Goal: Complete application form: Complete application form

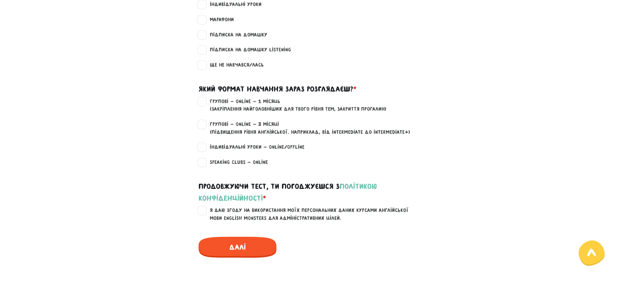
scroll to position [670, 0]
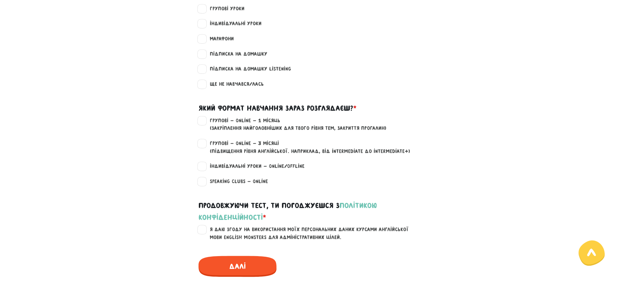
scroll to position [711, 0]
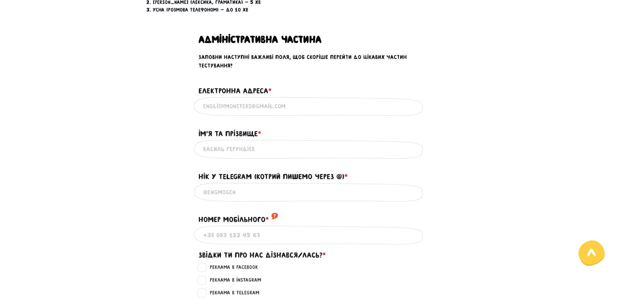
scroll to position [335, 0]
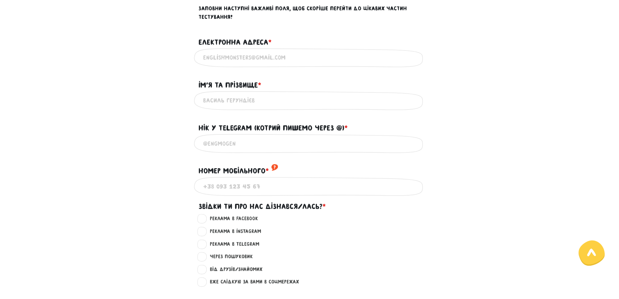
click at [254, 53] on input "Електронна адреса * ?" at bounding box center [309, 58] width 213 height 14
type input "butrinovska@gmail.com"
click at [224, 94] on input "Iм'я та прізвище * ?" at bounding box center [309, 101] width 213 height 14
type input "Ольга Бутриновська"
click at [231, 140] on input "@" at bounding box center [309, 144] width 213 height 14
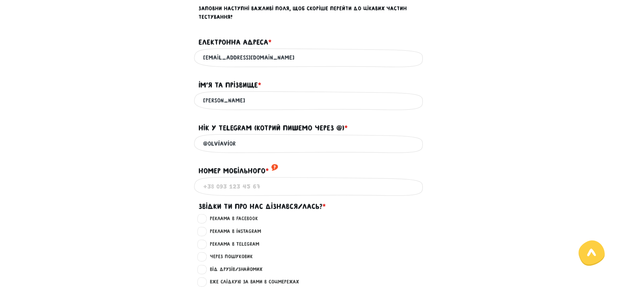
type input "@olviavior"
click at [212, 180] on input "Номер мобільного * ?" at bounding box center [309, 187] width 213 height 14
type input "+380634827784"
click at [205, 278] on label "Вже слідкую за вами в соцмережах ?" at bounding box center [252, 282] width 94 height 8
click at [205, 278] on input "Вже слідкую за вами в соцмережах ?" at bounding box center [202, 281] width 5 height 6
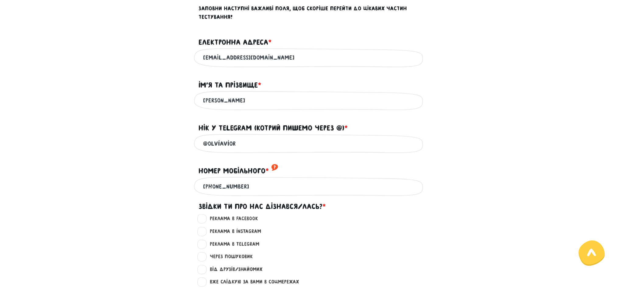
radio input "true"
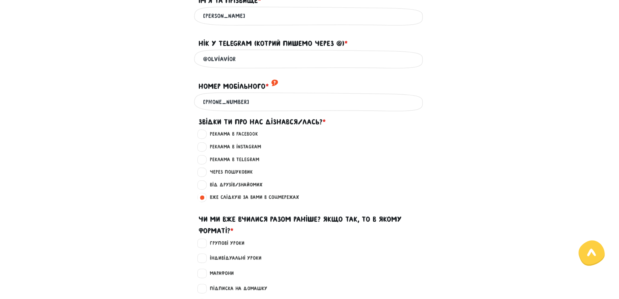
scroll to position [457, 0]
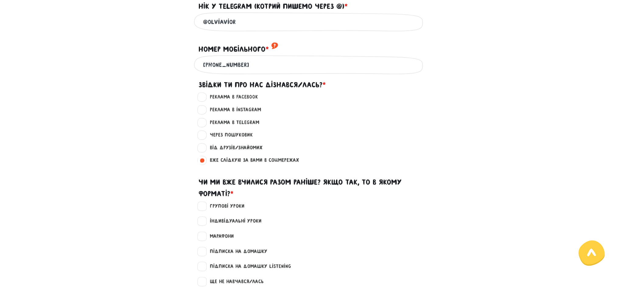
click at [205, 203] on label "Групові уроки" at bounding box center [225, 207] width 40 height 8
click at [205, 203] on input "Групові уроки" at bounding box center [202, 206] width 5 height 6
checkbox input "true"
click at [205, 233] on label "Марафони" at bounding box center [219, 237] width 29 height 8
click at [203, 233] on input "Марафони" at bounding box center [202, 236] width 5 height 6
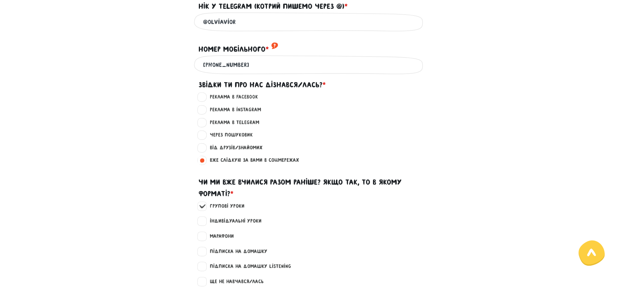
checkbox input "true"
click at [205, 263] on label "Підписка на Домашку Listening" at bounding box center [248, 267] width 86 height 8
click at [201, 263] on input "Підписка на Домашку Listening" at bounding box center [202, 266] width 5 height 6
checkbox input "true"
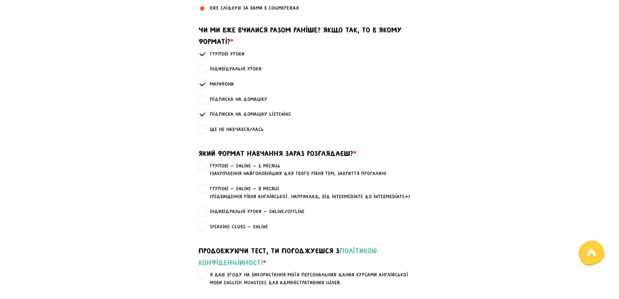
scroll to position [640, 0]
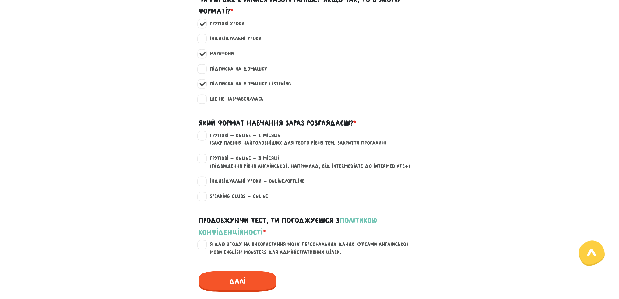
click at [205, 193] on label "Speaking clubs - Online" at bounding box center [236, 197] width 63 height 8
click at [200, 193] on input "Speaking clubs - Online" at bounding box center [202, 196] width 5 height 6
checkbox input "true"
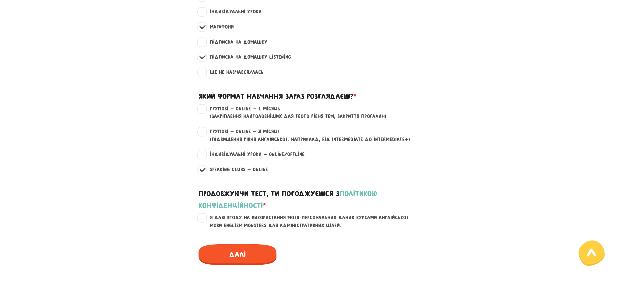
scroll to position [731, 0]
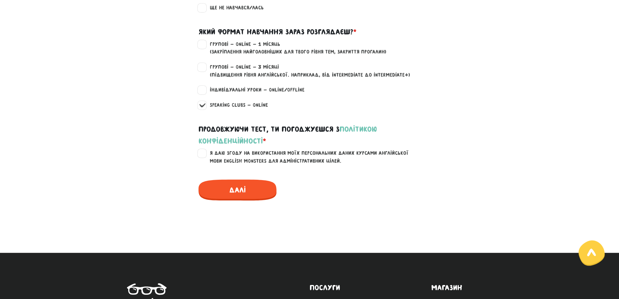
click at [205, 150] on label "Я даю згоду на використання моїх персональних даних курсами англійської мови En…" at bounding box center [313, 158] width 217 height 16
click at [202, 150] on input "Я даю згоду на використання моїх персональних даних курсами англійської мови En…" at bounding box center [202, 153] width 5 height 6
checkbox input "true"
click at [224, 184] on span "Далі" at bounding box center [238, 190] width 78 height 21
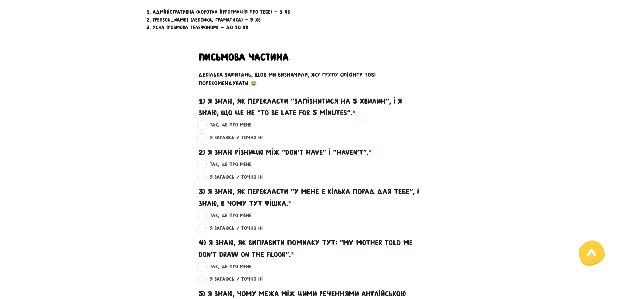
scroll to position [268, 0]
click at [205, 122] on label "Так, це про мене ?" at bounding box center [228, 126] width 47 height 8
click at [202, 122] on input "Так, це про мене ?" at bounding box center [202, 125] width 5 height 6
radio input "true"
click at [205, 161] on label "Так, це про мене ?" at bounding box center [228, 165] width 47 height 8
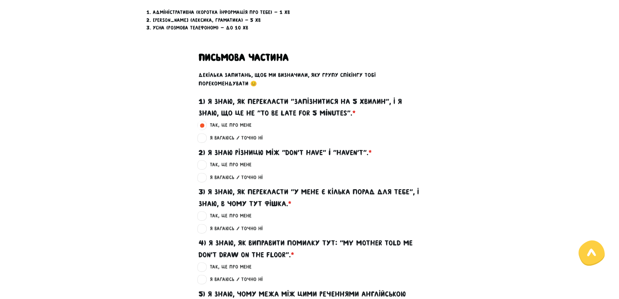
click at [203, 161] on input "Так, це про мене ?" at bounding box center [202, 164] width 5 height 6
radio input "true"
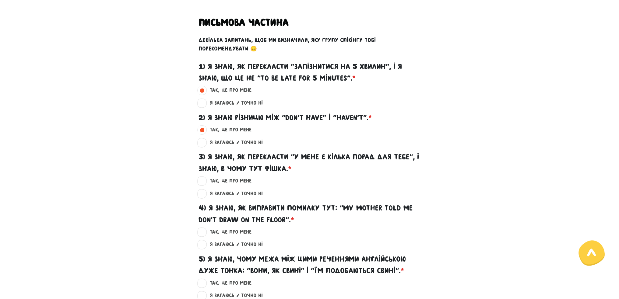
scroll to position [360, 0]
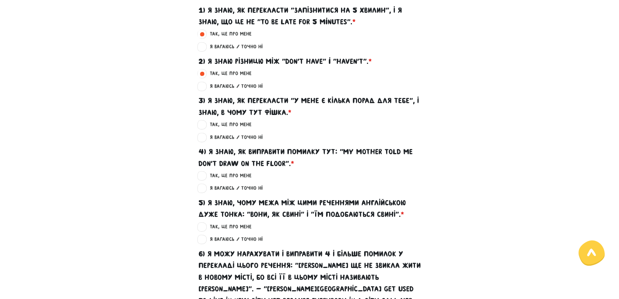
click at [205, 134] on label "Я вагаюсь / Точно ні ?" at bounding box center [234, 138] width 58 height 8
click at [202, 134] on input "Я вагаюсь / Точно ні ?" at bounding box center [202, 137] width 5 height 6
radio input "true"
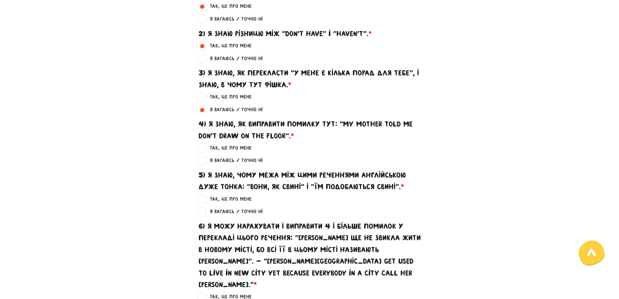
scroll to position [451, 0]
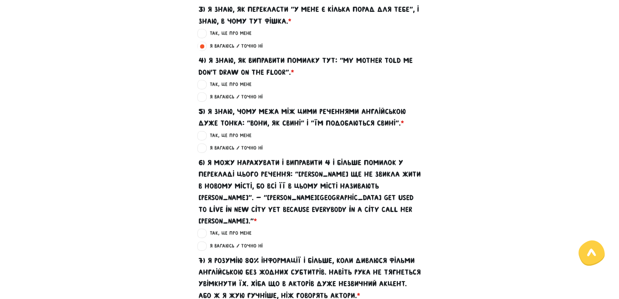
click at [205, 81] on label "Так, це про мене ?" at bounding box center [228, 85] width 47 height 8
click at [203, 81] on input "Так, це про мене ?" at bounding box center [202, 84] width 5 height 6
radio input "true"
click at [205, 132] on label "Так, це про мене ?" at bounding box center [228, 136] width 47 height 8
click at [203, 132] on input "Так, це про мене ?" at bounding box center [202, 135] width 5 height 6
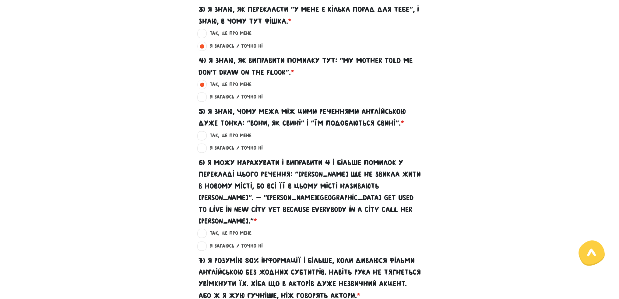
radio input "true"
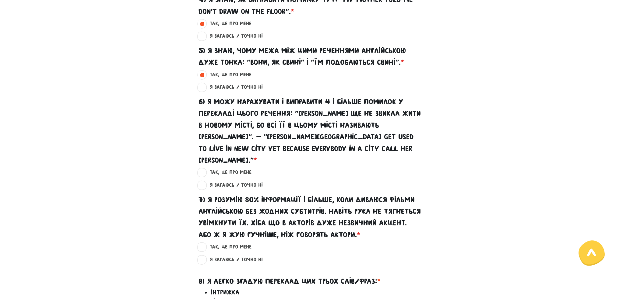
click at [205, 169] on label "Так, це про мене ?" at bounding box center [228, 173] width 47 height 8
click at [200, 169] on input "Так, це про мене ?" at bounding box center [202, 172] width 5 height 6
radio input "true"
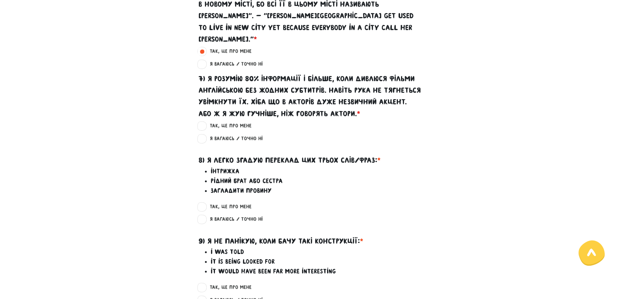
scroll to position [634, 0]
click at [205, 122] on label "Так, це про мене ?" at bounding box center [228, 126] width 47 height 8
click at [203, 122] on input "Так, це про мене ?" at bounding box center [202, 125] width 5 height 6
radio input "true"
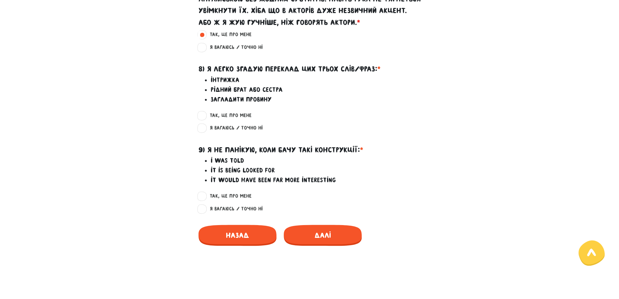
scroll to position [725, 0]
click at [205, 124] on label "Я вагаюсь / Точно ні ?" at bounding box center [234, 128] width 58 height 8
click at [200, 124] on input "Я вагаюсь / Точно ні ?" at bounding box center [202, 127] width 5 height 6
radio input "true"
click at [205, 205] on label "Я вагаюсь / Точно ні ?" at bounding box center [234, 209] width 58 height 8
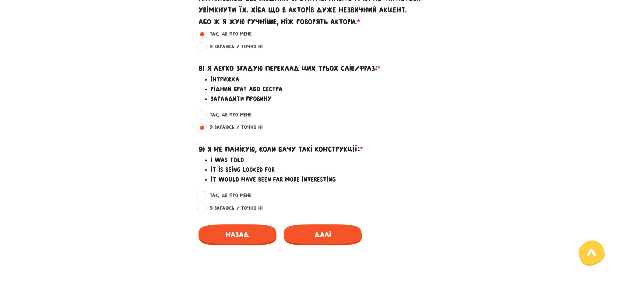
click at [205, 205] on input "Я вагаюсь / Точно ні ?" at bounding box center [202, 208] width 5 height 6
radio input "true"
click at [330, 224] on span "Далі" at bounding box center [323, 234] width 78 height 21
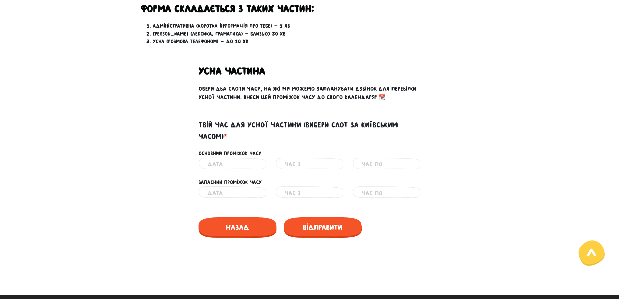
scroll to position [256, 0]
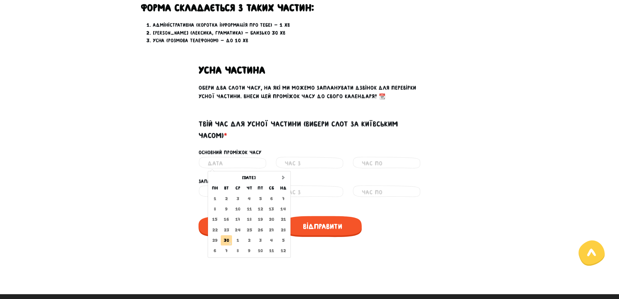
click at [219, 157] on input "text" at bounding box center [233, 164] width 50 height 14
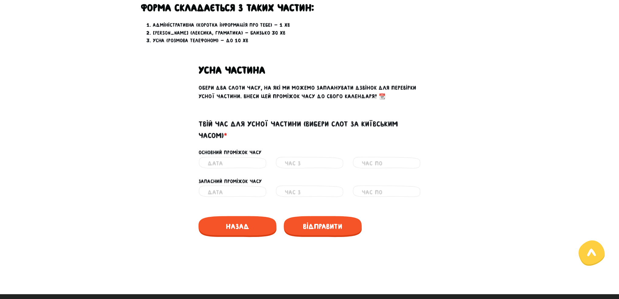
click at [207, 157] on div "Неправильний час" at bounding box center [233, 164] width 68 height 14
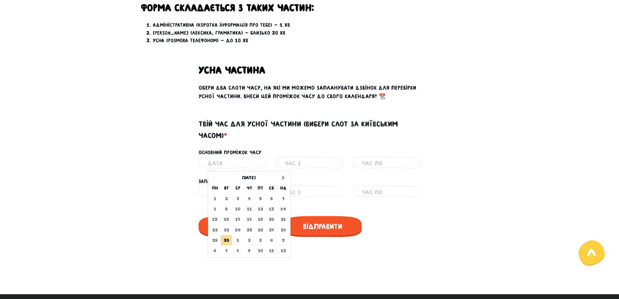
click at [220, 157] on input "text" at bounding box center [233, 164] width 50 height 14
click at [226, 235] on td "30" at bounding box center [226, 240] width 11 height 10
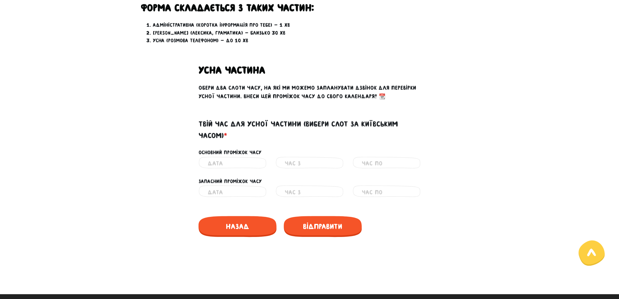
click at [292, 157] on input "text" at bounding box center [310, 164] width 50 height 14
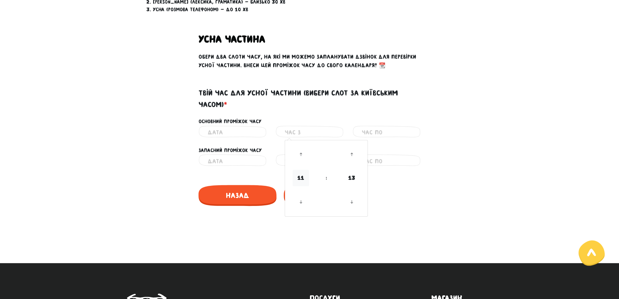
scroll to position [316, 0]
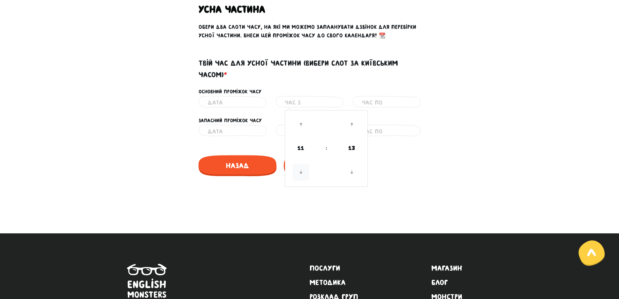
click at [301, 164] on icon at bounding box center [301, 172] width 16 height 16
click at [300, 164] on icon at bounding box center [301, 172] width 16 height 16
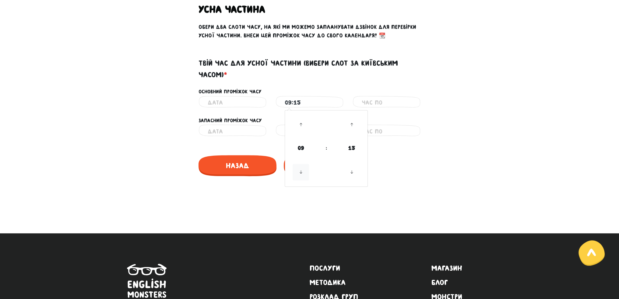
click at [300, 164] on icon at bounding box center [301, 172] width 16 height 16
click at [300, 117] on icon at bounding box center [301, 125] width 16 height 16
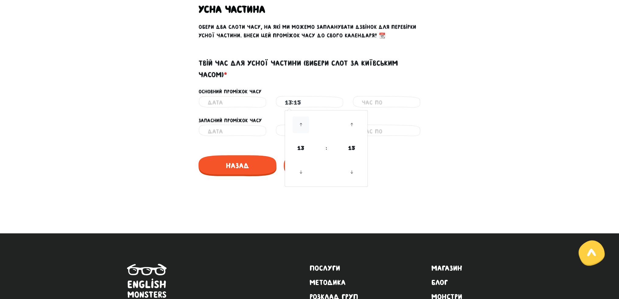
click at [300, 117] on icon at bounding box center [301, 125] width 16 height 16
click at [301, 164] on icon at bounding box center [301, 172] width 16 height 16
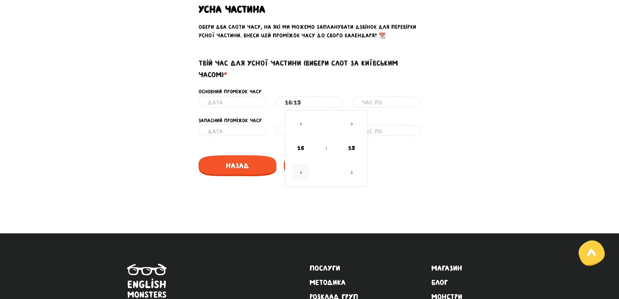
click at [301, 164] on icon at bounding box center [301, 172] width 16 height 16
click at [353, 117] on icon at bounding box center [352, 125] width 16 height 16
click at [351, 164] on icon at bounding box center [352, 172] width 16 height 16
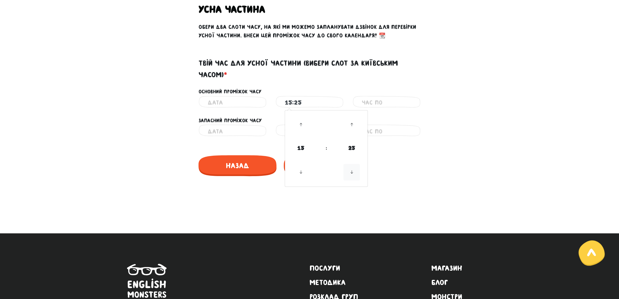
click at [351, 164] on icon at bounding box center [352, 172] width 16 height 16
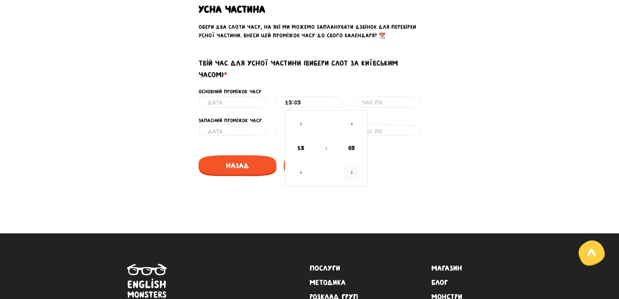
type input "15:00"
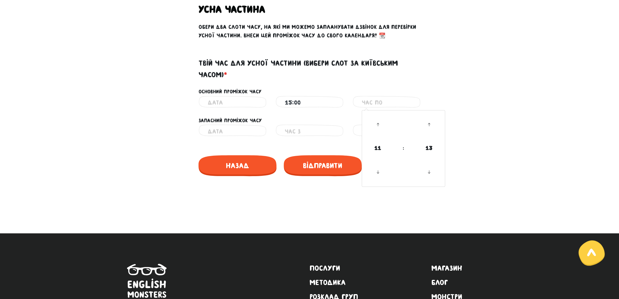
click at [384, 96] on input "text" at bounding box center [387, 103] width 50 height 14
click at [376, 117] on icon at bounding box center [378, 125] width 16 height 16
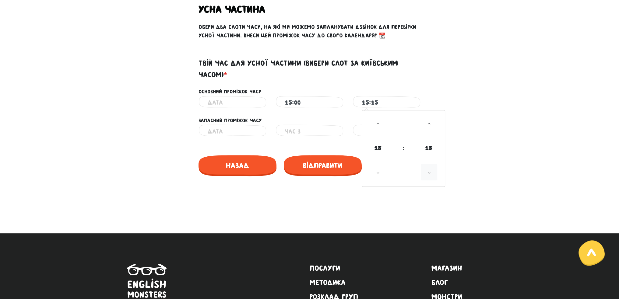
click at [428, 164] on icon at bounding box center [429, 172] width 16 height 16
click at [428, 117] on icon at bounding box center [429, 125] width 16 height 16
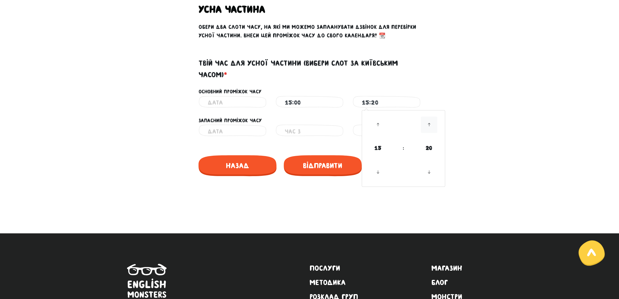
click at [428, 117] on icon at bounding box center [429, 125] width 16 height 16
type input "15:30"
click at [243, 125] on input "text" at bounding box center [233, 132] width 50 height 14
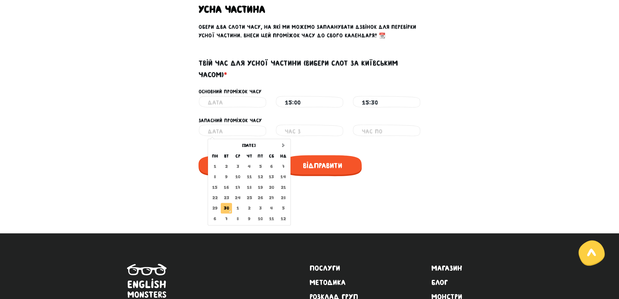
click at [227, 203] on td "30" at bounding box center [226, 208] width 11 height 10
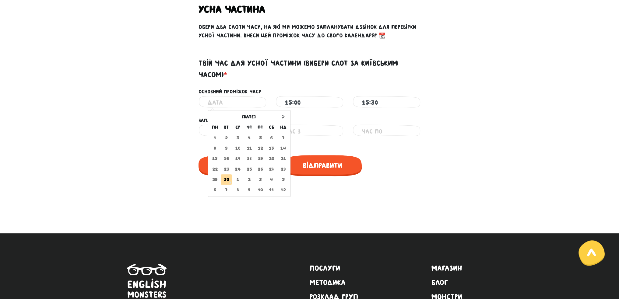
click at [228, 96] on input "text" at bounding box center [233, 103] width 50 height 14
click at [226, 175] on td "30" at bounding box center [226, 180] width 11 height 10
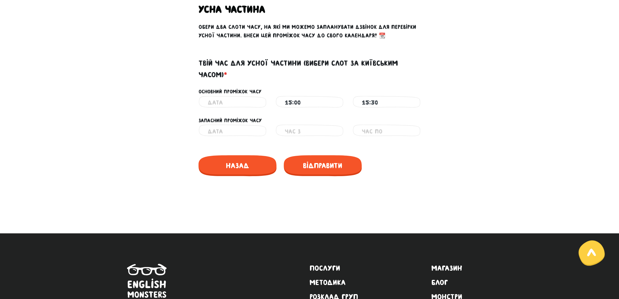
click at [218, 96] on input "text" at bounding box center [233, 103] width 50 height 14
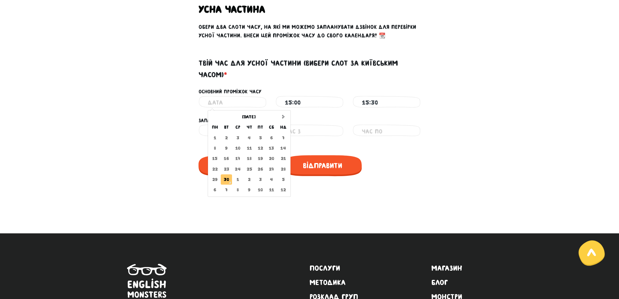
click at [226, 175] on td "30" at bounding box center [226, 180] width 11 height 10
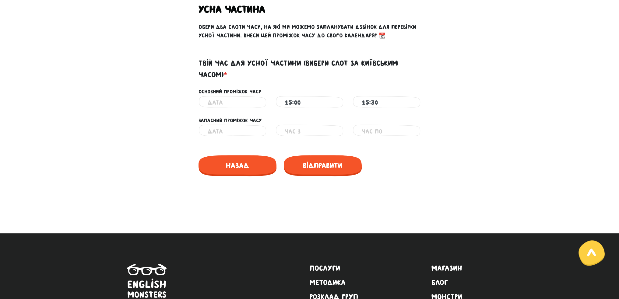
click at [208, 125] on input "text" at bounding box center [233, 132] width 50 height 14
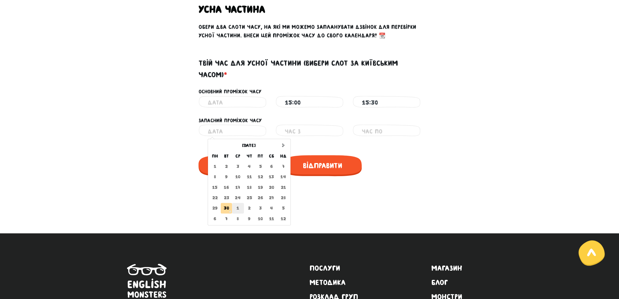
click at [240, 203] on td "1" at bounding box center [238, 208] width 12 height 10
type input "01.10.2025"
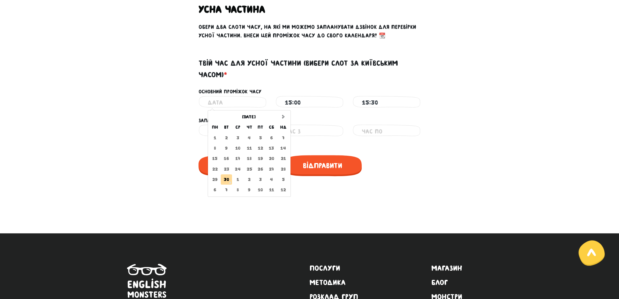
click at [225, 96] on input "text" at bounding box center [233, 103] width 50 height 14
click at [226, 96] on input "text" at bounding box center [233, 103] width 50 height 14
click at [238, 175] on td "1" at bounding box center [238, 180] width 12 height 10
type input "01.10.2025"
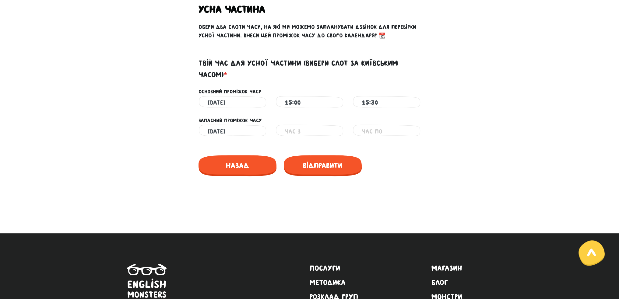
click at [240, 96] on input "01.10.2025" at bounding box center [233, 103] width 50 height 14
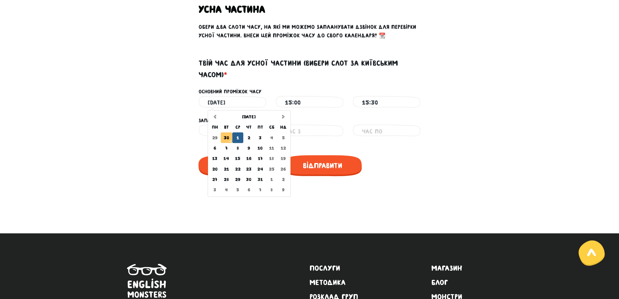
click at [224, 132] on td "30" at bounding box center [226, 137] width 11 height 10
click at [227, 96] on input "01.10.2025" at bounding box center [233, 103] width 50 height 14
click at [224, 132] on td "30" at bounding box center [226, 137] width 11 height 10
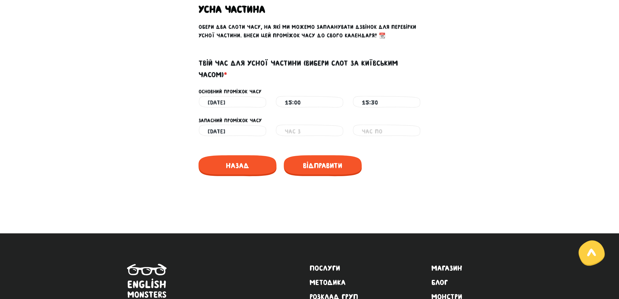
click at [228, 88] on div "Основний проміжок часу" at bounding box center [309, 92] width 231 height 8
click at [306, 96] on input "15:00" at bounding box center [310, 103] width 50 height 14
click at [294, 125] on input "text" at bounding box center [310, 132] width 50 height 14
click at [239, 125] on input "01.10.2025" at bounding box center [233, 132] width 50 height 14
click at [303, 125] on input "text" at bounding box center [310, 132] width 50 height 14
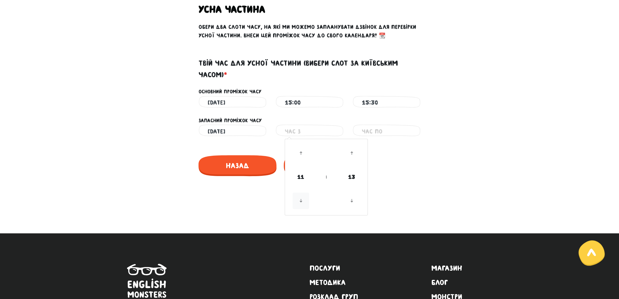
click at [301, 193] on icon at bounding box center [301, 201] width 16 height 16
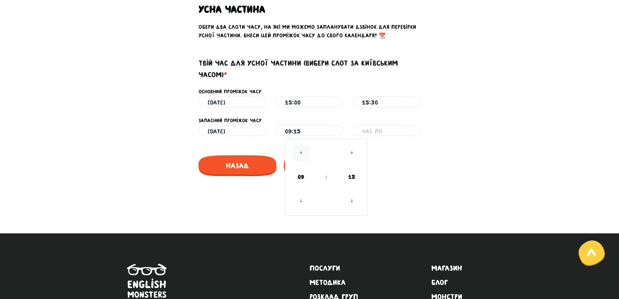
click at [302, 145] on icon at bounding box center [301, 153] width 16 height 16
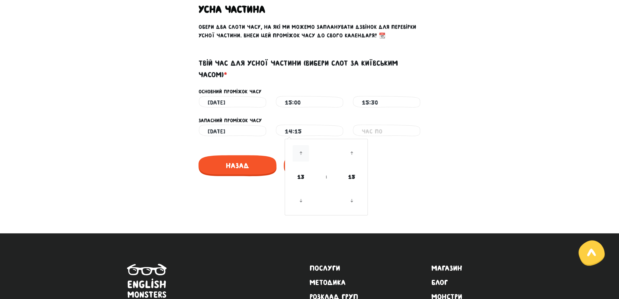
click at [302, 145] on icon at bounding box center [301, 153] width 16 height 16
click at [301, 193] on icon at bounding box center [301, 201] width 16 height 16
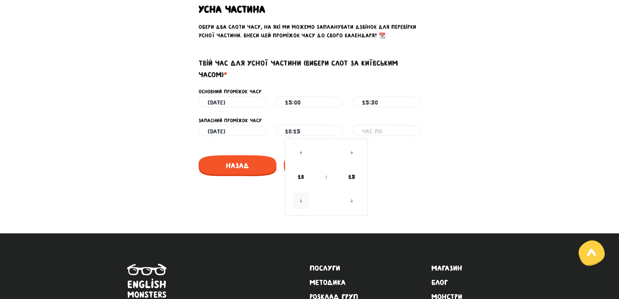
type input "17:15"
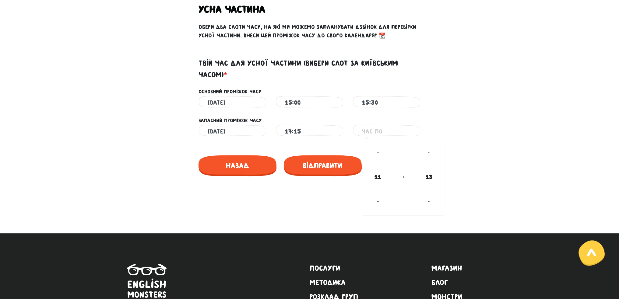
click at [374, 125] on input "text" at bounding box center [387, 132] width 50 height 14
click at [379, 193] on icon at bounding box center [378, 201] width 16 height 16
click at [376, 150] on icon at bounding box center [378, 153] width 16 height 16
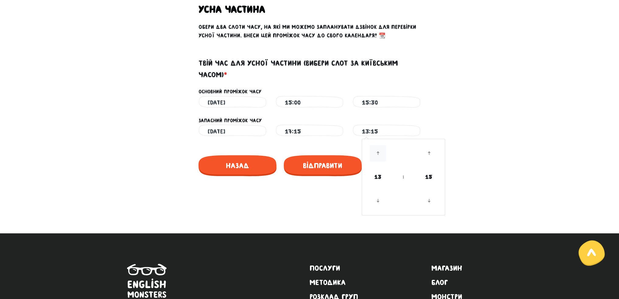
click at [376, 150] on icon at bounding box center [378, 153] width 16 height 16
click at [429, 193] on icon at bounding box center [429, 201] width 16 height 16
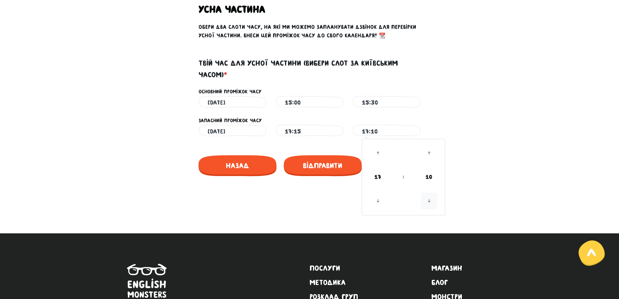
click at [429, 193] on icon at bounding box center [429, 201] width 16 height 16
click at [429, 145] on icon at bounding box center [429, 153] width 16 height 16
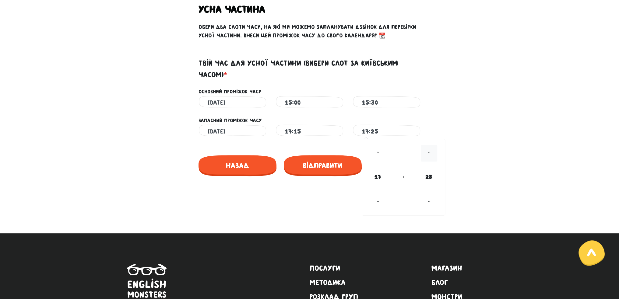
click at [429, 145] on icon at bounding box center [429, 153] width 16 height 16
type input "17:30"
click at [321, 157] on span "Відправити" at bounding box center [323, 165] width 78 height 21
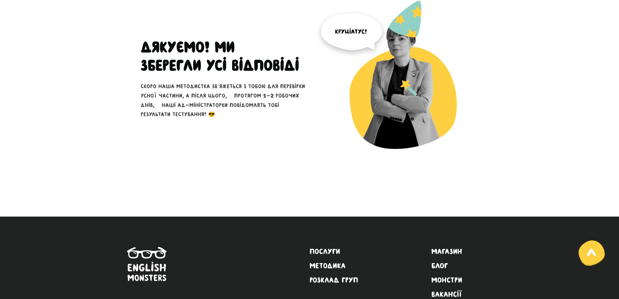
scroll to position [21, 0]
